Goal: Transaction & Acquisition: Book appointment/travel/reservation

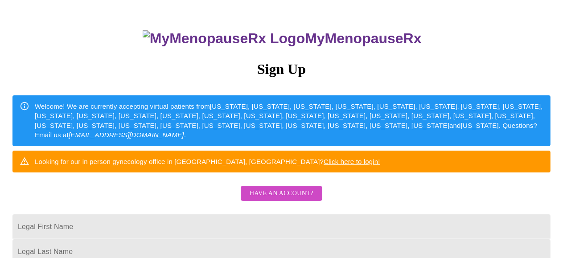
scroll to position [134, 0]
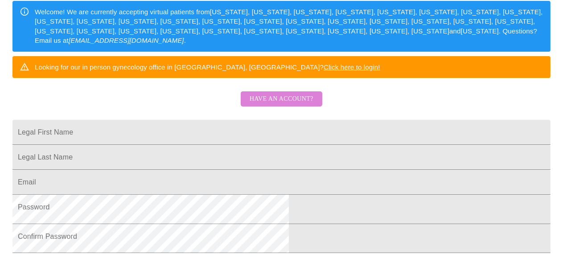
click at [314, 105] on span "Have an account?" at bounding box center [282, 99] width 64 height 11
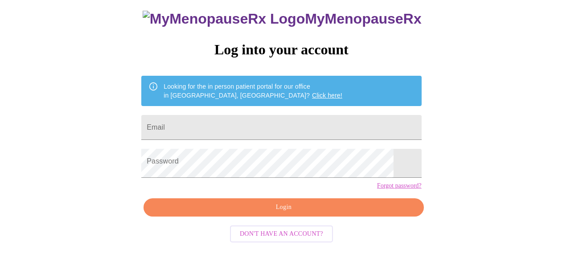
scroll to position [88, 0]
click at [312, 115] on input "Email" at bounding box center [281, 127] width 280 height 25
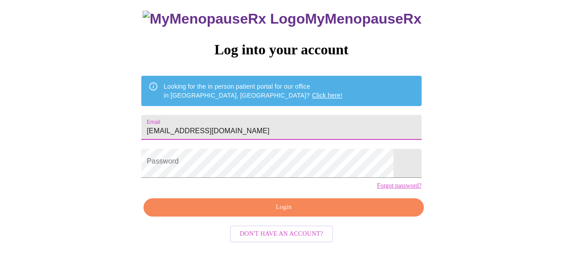
type input "[EMAIL_ADDRESS][DOMAIN_NAME]"
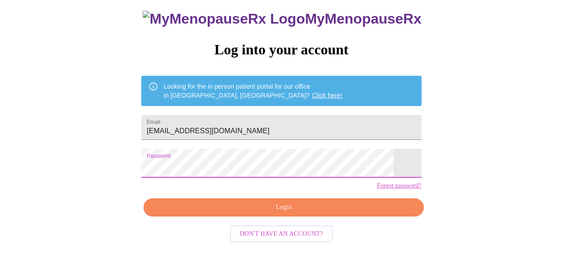
click at [300, 213] on span "Login" at bounding box center [284, 207] width 260 height 11
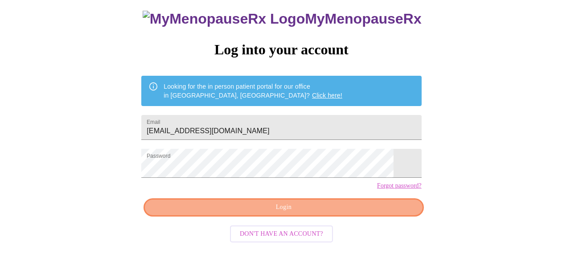
click at [300, 212] on span "Login" at bounding box center [284, 207] width 260 height 11
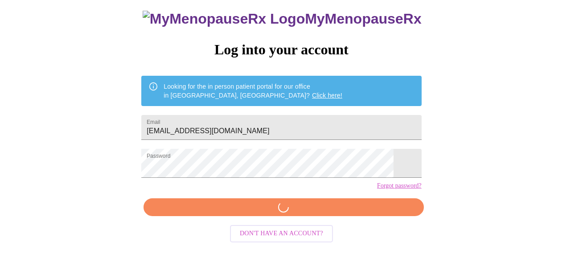
scroll to position [83, 0]
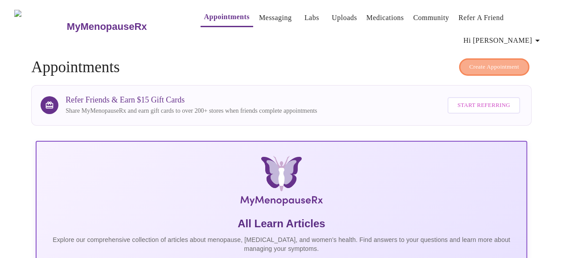
click at [487, 66] on span "Create Appointment" at bounding box center [495, 67] width 50 height 10
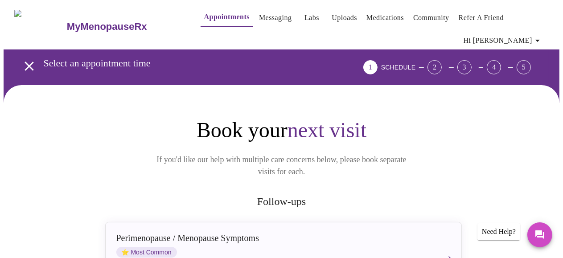
scroll to position [223, 0]
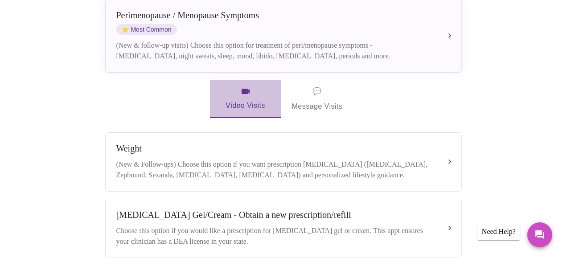
click at [248, 102] on span "Video Visits" at bounding box center [246, 99] width 50 height 26
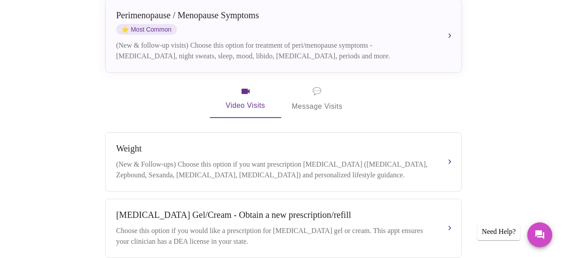
click at [253, 113] on div "Book your next visit If you'd like our help with multiple care concerns below, …" at bounding box center [281, 170] width 357 height 553
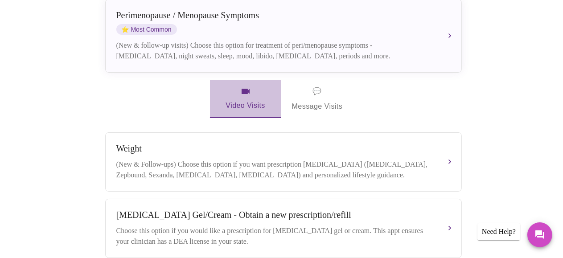
click at [255, 103] on span "Video Visits" at bounding box center [246, 99] width 50 height 26
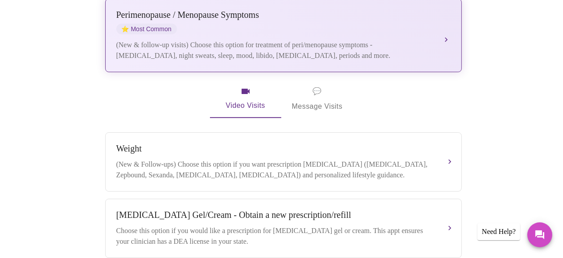
click at [296, 42] on div "(New & follow-up visits) Choose this option for treatment of peri/menopause sym…" at bounding box center [274, 50] width 317 height 21
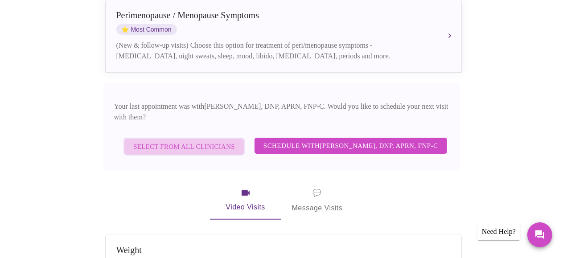
click at [184, 142] on span "Select from All Clinicians" at bounding box center [184, 147] width 102 height 12
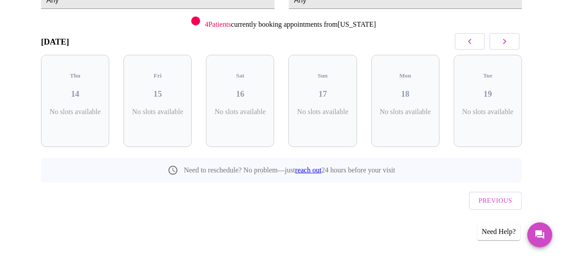
scroll to position [133, 0]
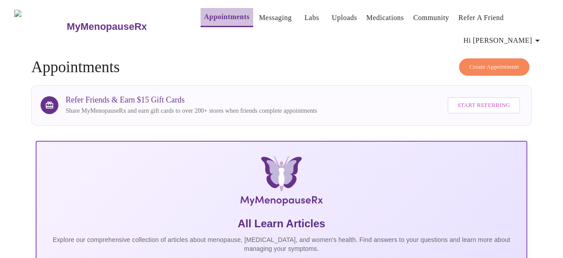
click at [220, 14] on link "Appointments" at bounding box center [226, 17] width 45 height 12
click at [483, 72] on span "Create Appointment" at bounding box center [495, 67] width 50 height 10
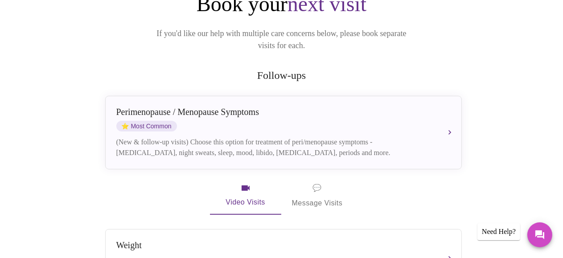
scroll to position [178, 0]
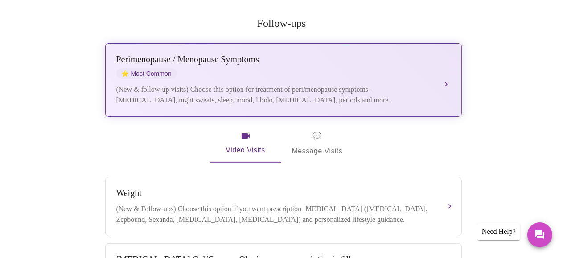
click at [288, 84] on div "(New & follow-up visits) Choose this option for treatment of peri/menopause sym…" at bounding box center [274, 94] width 317 height 21
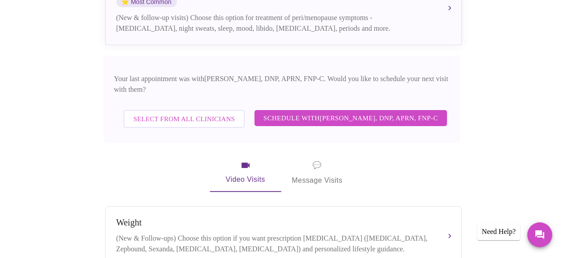
scroll to position [268, 0]
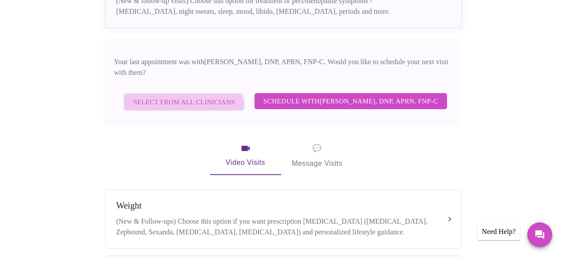
click at [175, 96] on span "Select from All Clinicians" at bounding box center [184, 102] width 102 height 12
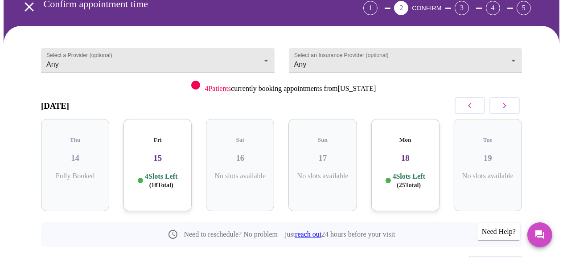
scroll to position [44, 0]
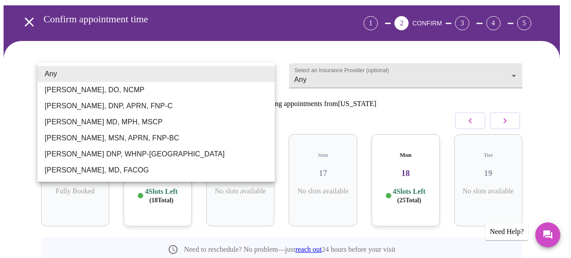
click at [235, 77] on body "MyMenopauseRx Appointments Messaging Labs Uploads Medications Community Refer a…" at bounding box center [286, 146] width 564 height 375
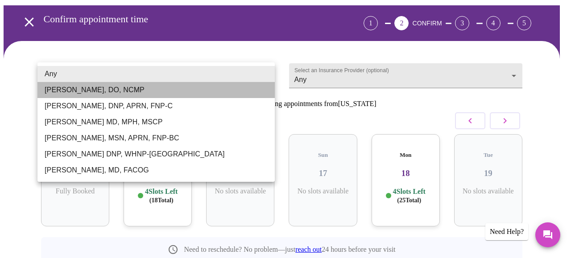
click at [153, 98] on li "[PERSON_NAME], DO, NCMP" at bounding box center [155, 90] width 237 height 16
type input "[PERSON_NAME], DO, NCMP"
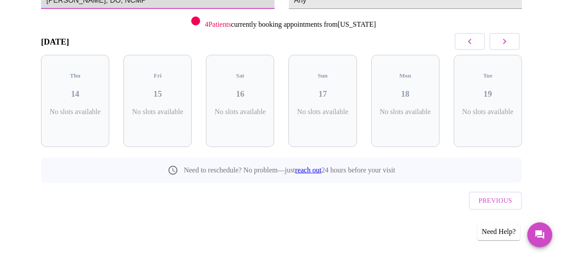
scroll to position [133, 0]
click at [510, 47] on icon "button" at bounding box center [505, 41] width 11 height 11
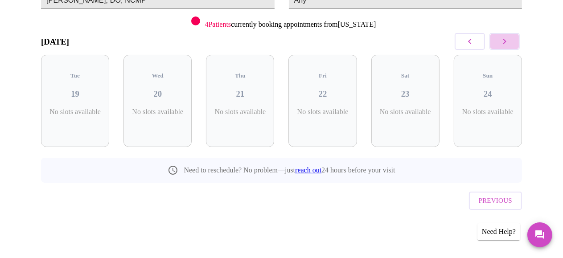
click at [510, 47] on icon "button" at bounding box center [505, 41] width 11 height 11
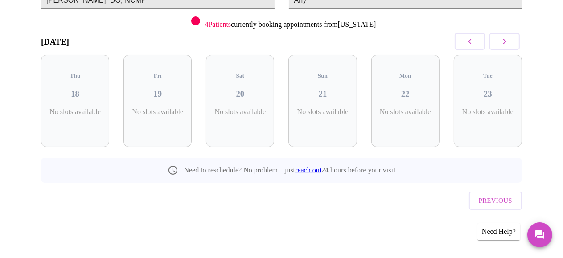
click at [510, 47] on icon "button" at bounding box center [505, 41] width 11 height 11
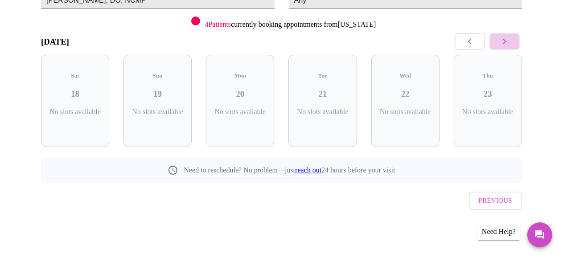
click at [510, 47] on icon "button" at bounding box center [505, 41] width 11 height 11
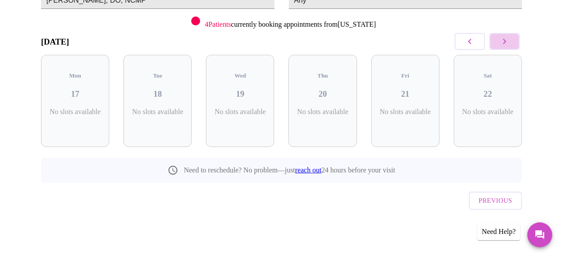
click at [510, 47] on icon "button" at bounding box center [505, 41] width 11 height 11
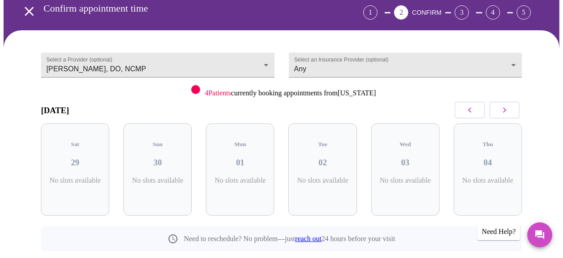
scroll to position [0, 0]
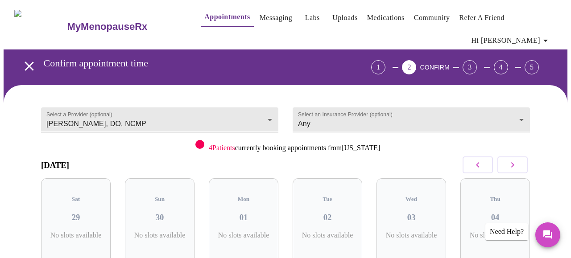
click at [223, 126] on body "MyMenopauseRx Appointments Messaging Labs Uploads Medications Community Refer a…" at bounding box center [286, 191] width 564 height 375
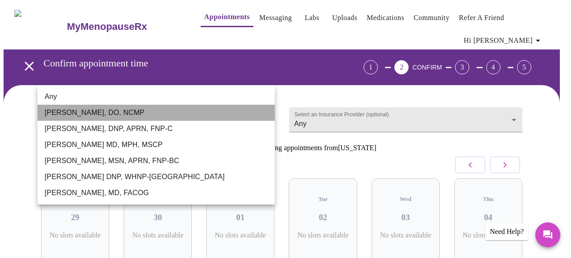
click at [162, 121] on li "[PERSON_NAME], DO, NCMP" at bounding box center [155, 113] width 237 height 16
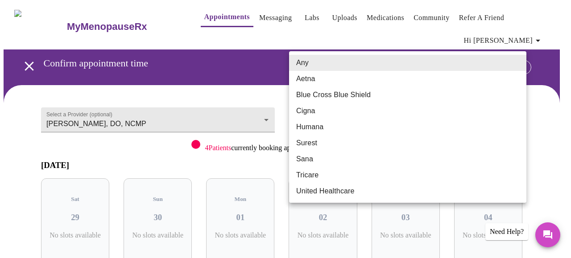
click at [495, 124] on body "MyMenopauseRx Appointments Messaging Labs Uploads Medications Community Refer a…" at bounding box center [286, 191] width 564 height 375
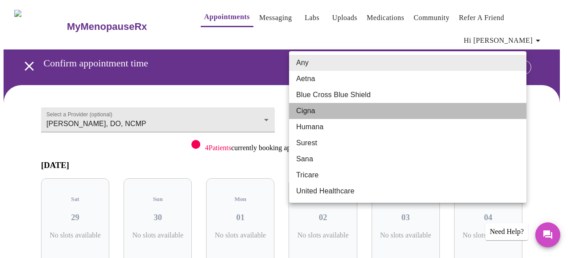
click at [495, 119] on li "Cigna" at bounding box center [407, 111] width 237 height 16
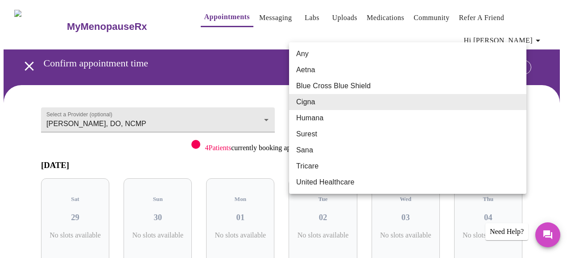
click at [495, 124] on body "MyMenopauseRx Appointments Messaging Labs Uploads Medications Community Refer a…" at bounding box center [286, 191] width 564 height 375
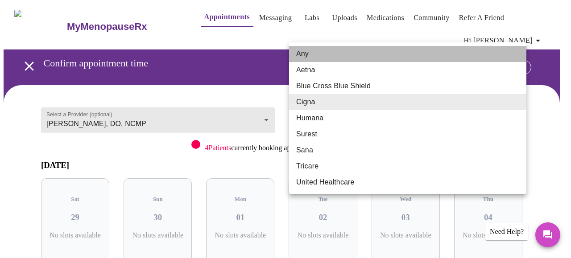
click at [351, 54] on li "Any" at bounding box center [407, 54] width 237 height 16
type input "Any"
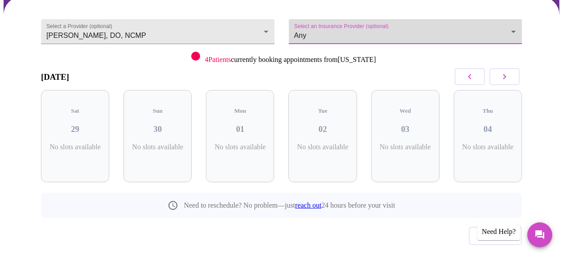
scroll to position [89, 0]
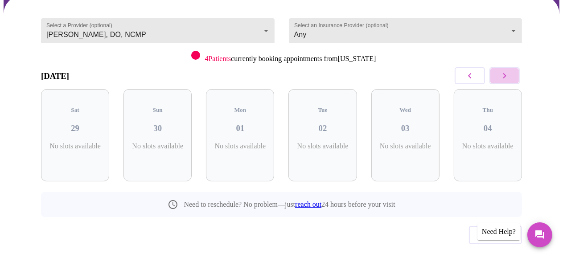
click at [505, 81] on icon "button" at bounding box center [505, 75] width 11 height 11
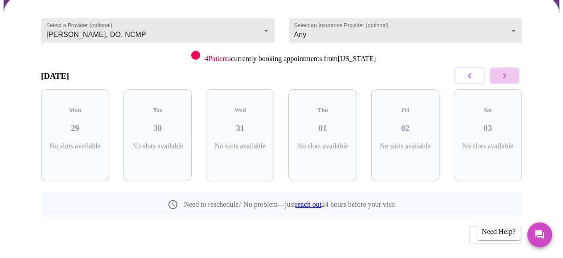
click at [505, 81] on icon "button" at bounding box center [505, 75] width 11 height 11
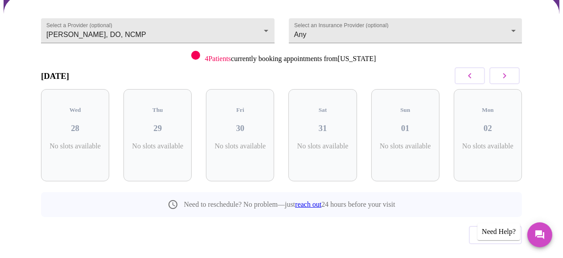
click at [505, 81] on icon "button" at bounding box center [505, 75] width 11 height 11
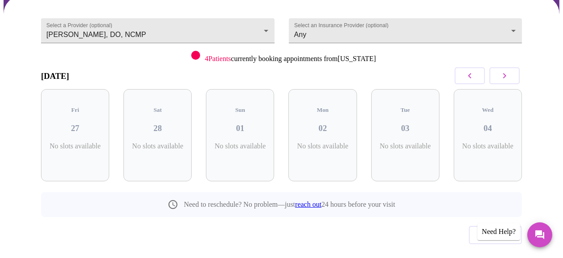
click at [505, 81] on icon "button" at bounding box center [505, 75] width 11 height 11
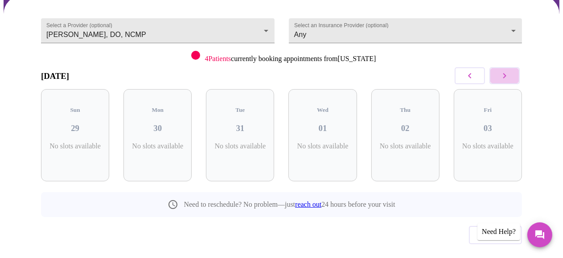
click at [505, 81] on icon "button" at bounding box center [505, 75] width 11 height 11
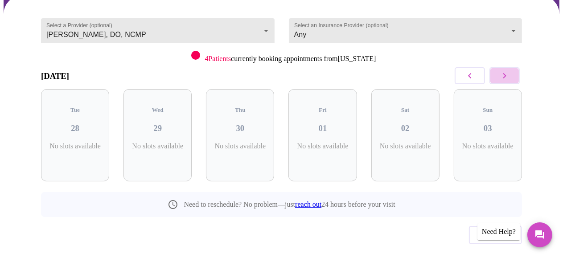
click at [505, 81] on icon "button" at bounding box center [505, 75] width 11 height 11
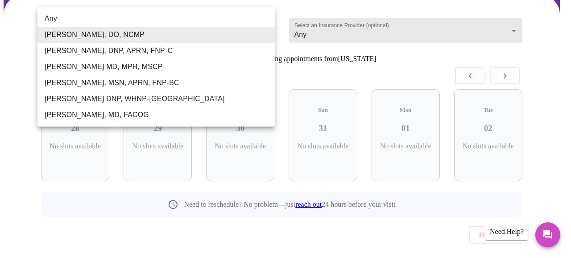
click at [253, 30] on body "MyMenopauseRx Appointments Messaging Labs Uploads Medications Community Refer a…" at bounding box center [286, 101] width 564 height 375
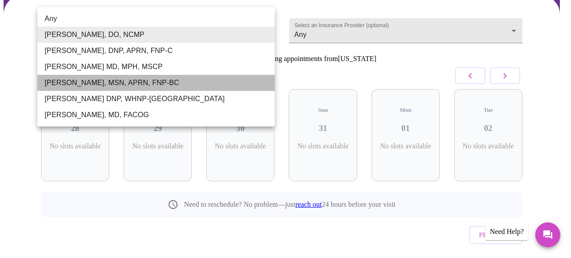
click at [126, 91] on li "[PERSON_NAME], MSN, APRN, FNP-BC" at bounding box center [155, 83] width 237 height 16
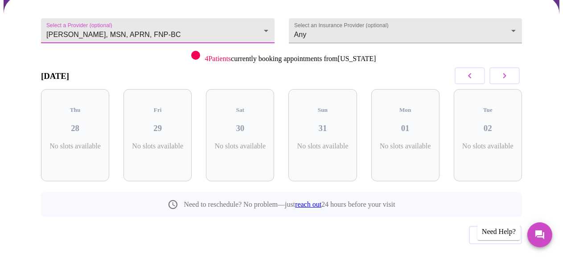
click at [472, 81] on icon "button" at bounding box center [470, 75] width 11 height 11
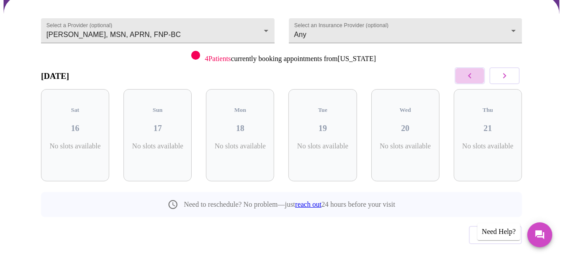
click at [472, 81] on icon "button" at bounding box center [470, 75] width 11 height 11
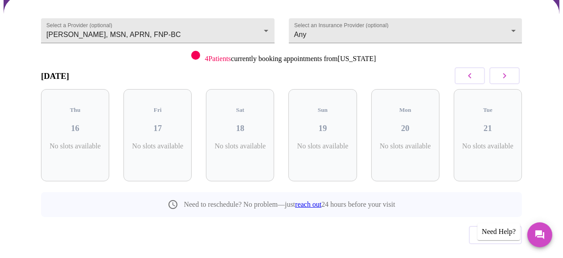
click at [472, 81] on icon "button" at bounding box center [470, 75] width 11 height 11
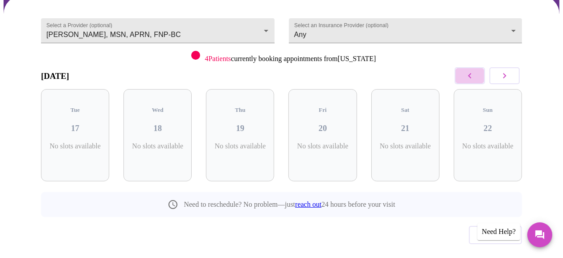
click at [472, 81] on icon "button" at bounding box center [470, 75] width 11 height 11
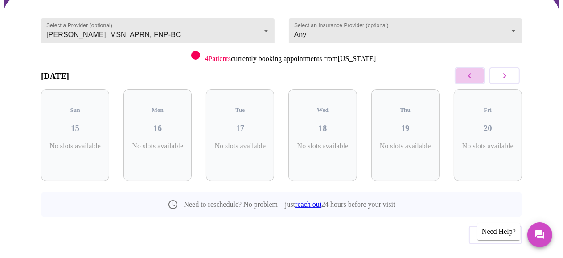
click at [472, 81] on icon "button" at bounding box center [470, 75] width 11 height 11
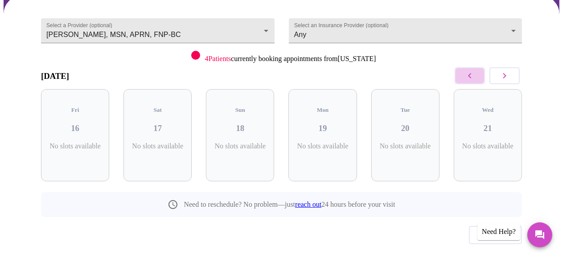
click at [472, 81] on icon "button" at bounding box center [470, 75] width 11 height 11
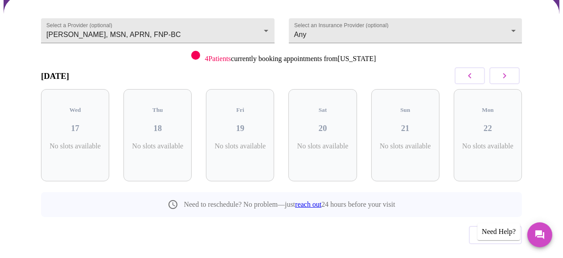
click at [472, 81] on icon "button" at bounding box center [470, 75] width 11 height 11
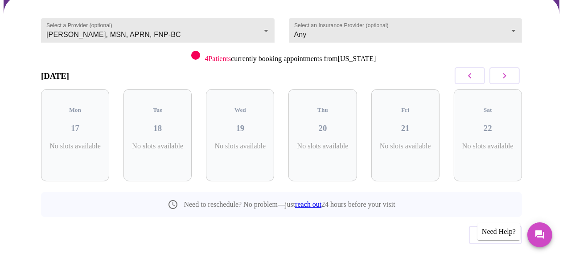
click at [472, 81] on icon "button" at bounding box center [470, 75] width 11 height 11
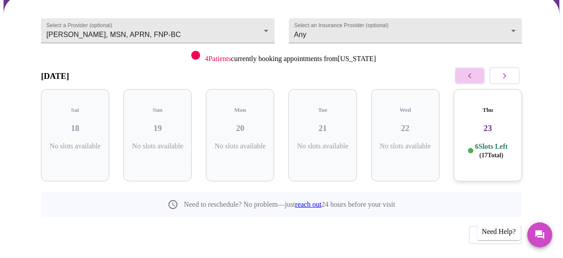
click at [472, 81] on icon "button" at bounding box center [470, 75] width 11 height 11
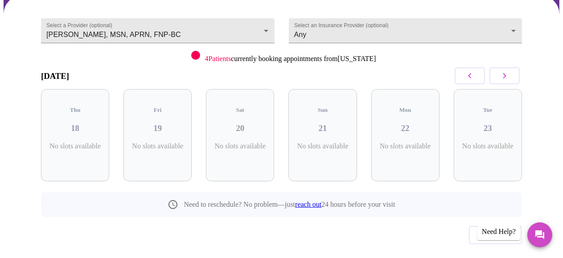
click at [472, 81] on icon "button" at bounding box center [470, 75] width 11 height 11
click at [510, 81] on icon "button" at bounding box center [505, 75] width 11 height 11
click at [475, 84] on button "button" at bounding box center [470, 75] width 30 height 17
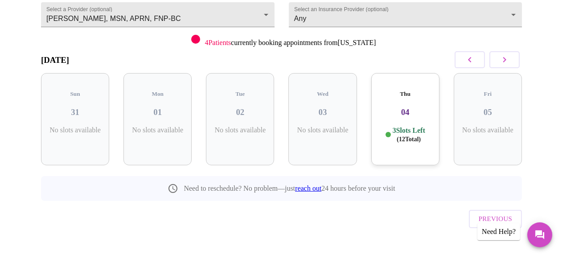
scroll to position [133, 0]
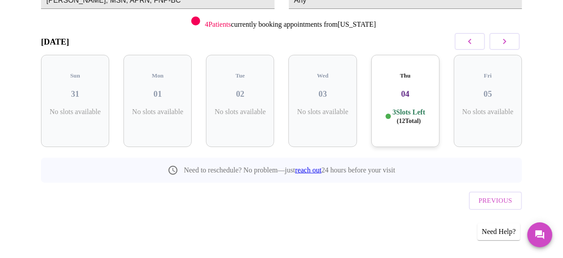
click at [468, 44] on icon "button" at bounding box center [469, 41] width 3 height 5
click at [502, 47] on icon "button" at bounding box center [505, 41] width 11 height 11
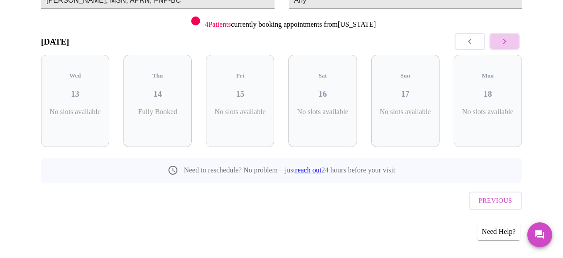
click at [502, 47] on icon "button" at bounding box center [505, 41] width 11 height 11
click at [503, 58] on div "Sun 24 No slots available" at bounding box center [488, 101] width 83 height 107
click at [503, 47] on icon "button" at bounding box center [505, 41] width 11 height 11
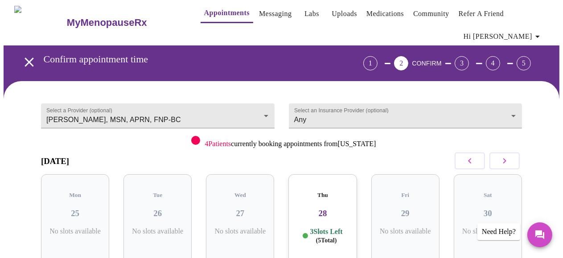
scroll to position [0, 0]
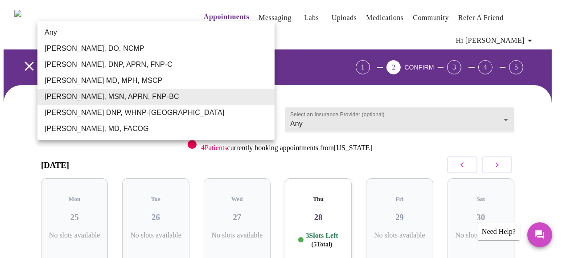
click at [242, 127] on body "MyMenopauseRx Appointments Messaging Labs Uploads Medications Community Refer a…" at bounding box center [282, 191] width 556 height 375
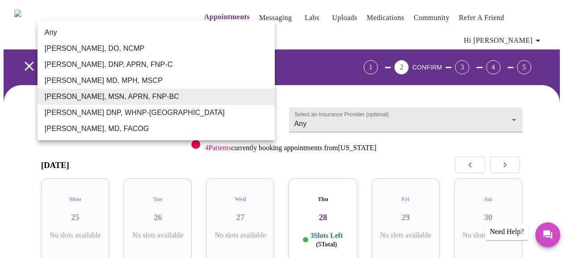
click at [215, 73] on li "[PERSON_NAME], DNP, APRN, FNP-C" at bounding box center [155, 65] width 237 height 16
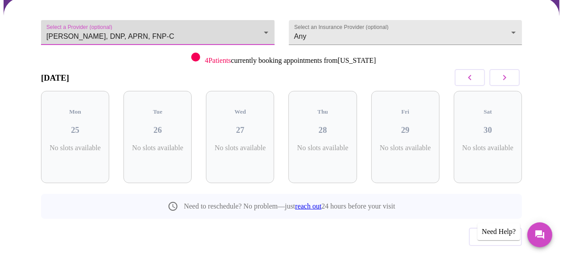
scroll to position [89, 0]
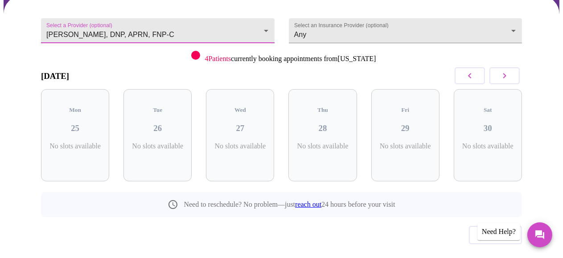
click at [467, 81] on icon "button" at bounding box center [470, 75] width 11 height 11
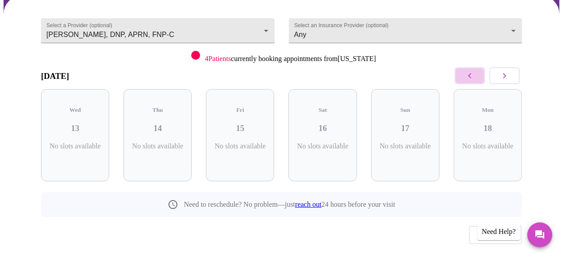
click at [467, 81] on icon "button" at bounding box center [470, 75] width 11 height 11
click at [500, 81] on icon "button" at bounding box center [505, 75] width 11 height 11
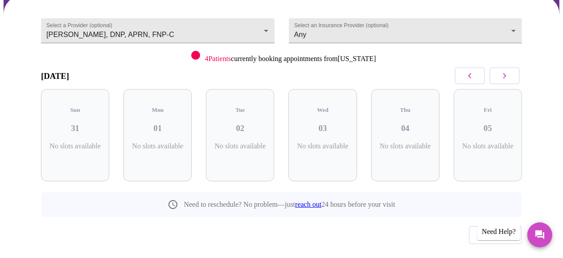
click at [500, 81] on icon "button" at bounding box center [505, 75] width 11 height 11
click at [469, 81] on icon "button" at bounding box center [470, 75] width 11 height 11
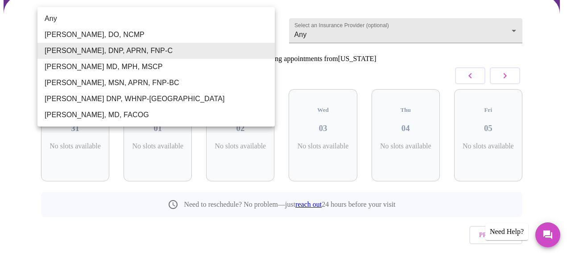
click at [209, 33] on body "MyMenopauseRx Appointments Messaging Labs Uploads Medications Community Refer a…" at bounding box center [286, 101] width 564 height 375
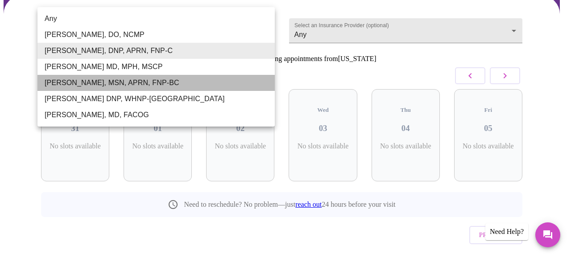
click at [204, 91] on li "[PERSON_NAME], MSN, APRN, FNP-BC" at bounding box center [155, 83] width 237 height 16
type input "[PERSON_NAME], MSN, APRN, FNP-BC"
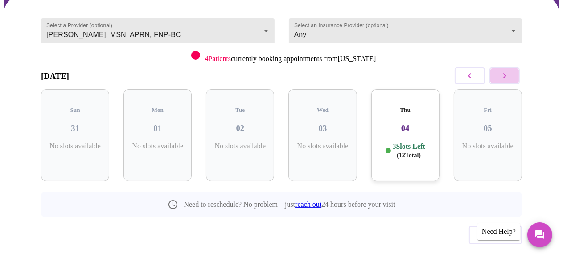
click at [517, 84] on button "button" at bounding box center [505, 75] width 30 height 17
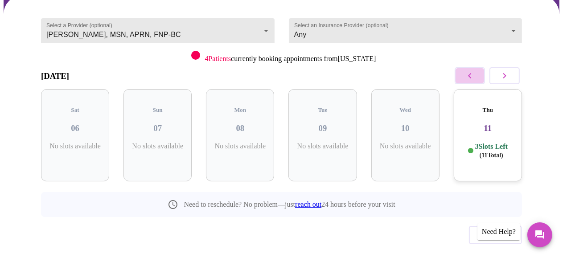
click at [469, 81] on icon "button" at bounding box center [470, 75] width 11 height 11
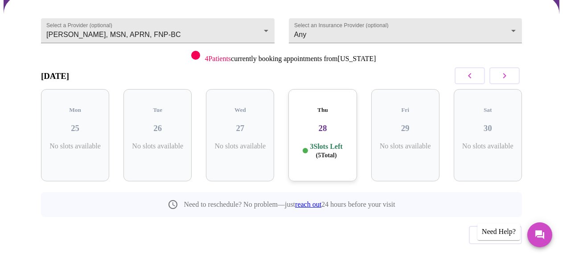
click at [345, 162] on div "Thu 28 3 Slots Left ( 5 Total)" at bounding box center [323, 135] width 68 height 92
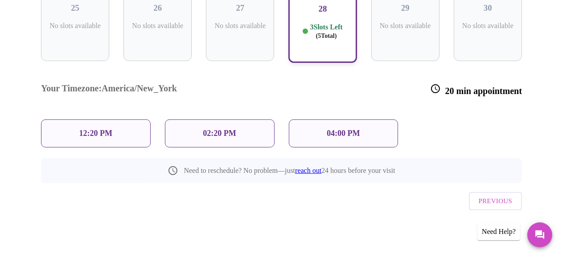
scroll to position [211, 0]
click at [101, 129] on p "12:20 PM" at bounding box center [95, 132] width 33 height 9
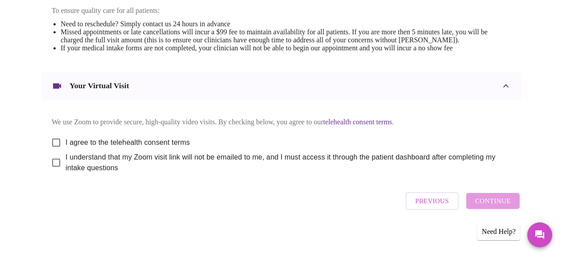
scroll to position [535, 0]
click at [54, 152] on input "I agree to the telehealth consent terms" at bounding box center [56, 142] width 19 height 19
checkbox input "true"
click at [508, 205] on div "Previous Continue" at bounding box center [463, 201] width 119 height 27
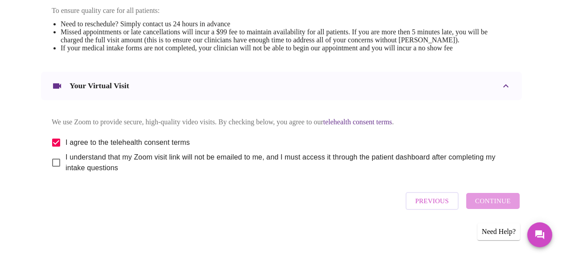
click at [508, 204] on div "Previous Continue" at bounding box center [463, 201] width 119 height 27
click at [56, 153] on input "I understand that my Zoom visit link will not be emailed to me, and I must acce…" at bounding box center [56, 162] width 19 height 19
checkbox input "true"
click at [511, 204] on span "Continue" at bounding box center [494, 201] width 36 height 12
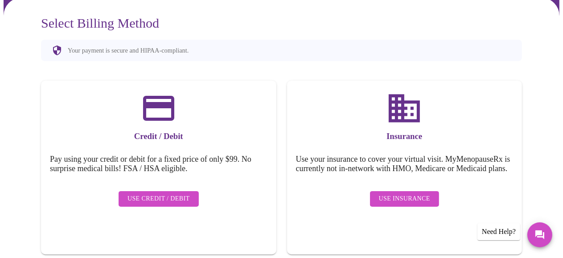
scroll to position [148, 0]
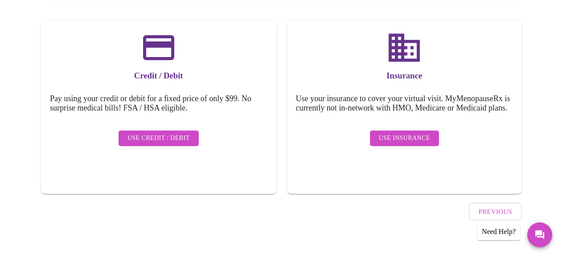
click at [147, 144] on span "Use Credit / Debit" at bounding box center [159, 138] width 62 height 11
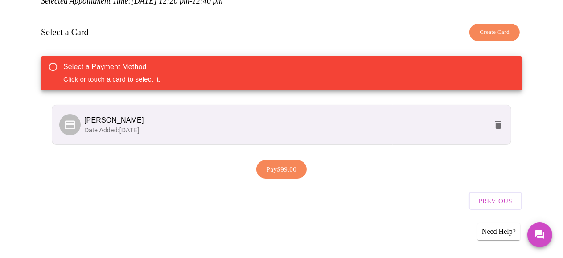
scroll to position [157, 0]
click at [297, 165] on span "Pay $99.00" at bounding box center [282, 170] width 30 height 12
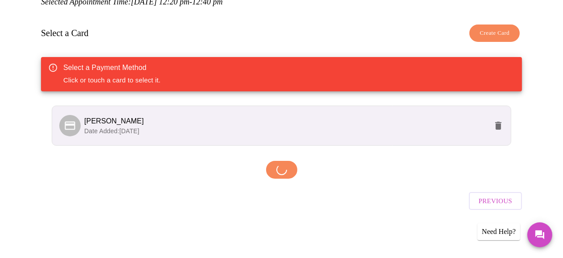
scroll to position [155, 0]
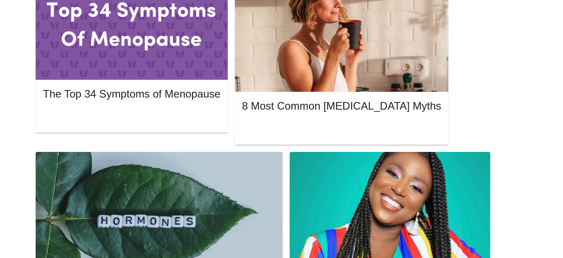
scroll to position [491, 0]
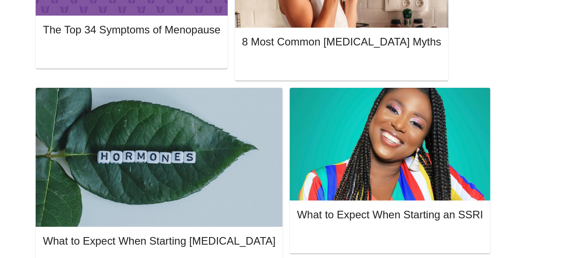
scroll to position [523, 0]
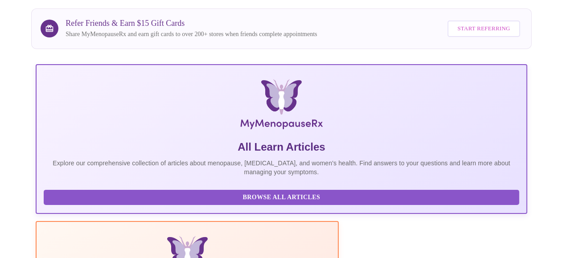
scroll to position [0, 0]
